Goal: Book appointment/travel/reservation

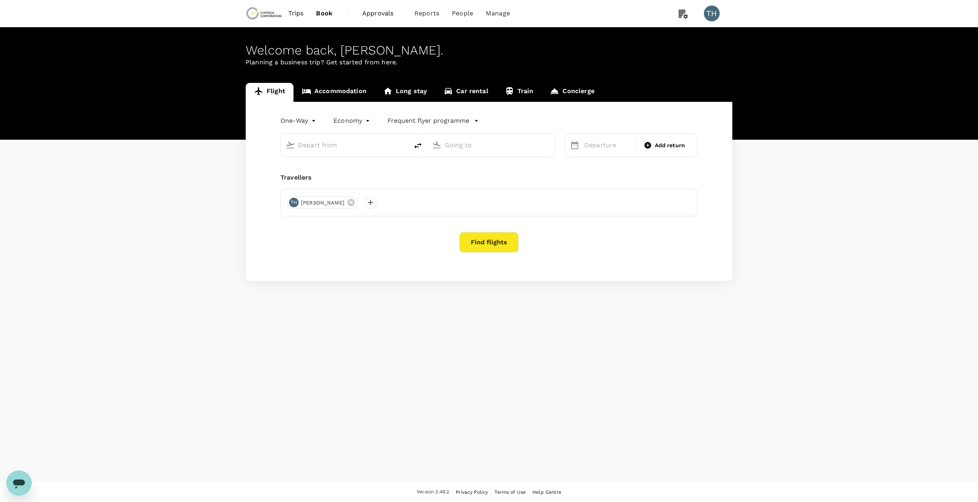
type input "Adelaide (ADL)"
type input "Perth (PER)"
